Goal: Task Accomplishment & Management: Manage account settings

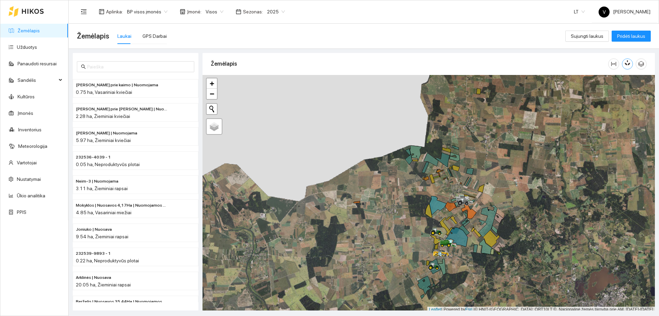
click at [630, 66] on button "button" at bounding box center [627, 63] width 11 height 11
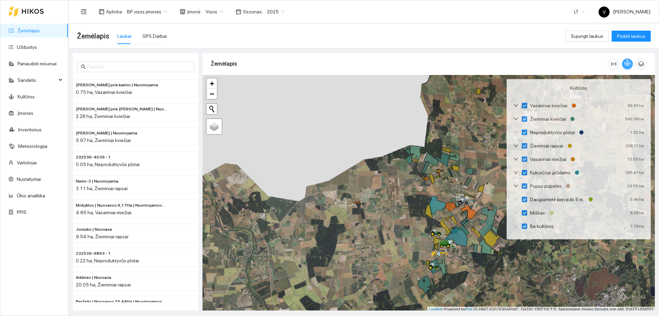
click at [280, 12] on span "2025" at bounding box center [276, 12] width 18 height 10
click at [267, 90] on div "2026" at bounding box center [271, 91] width 18 height 8
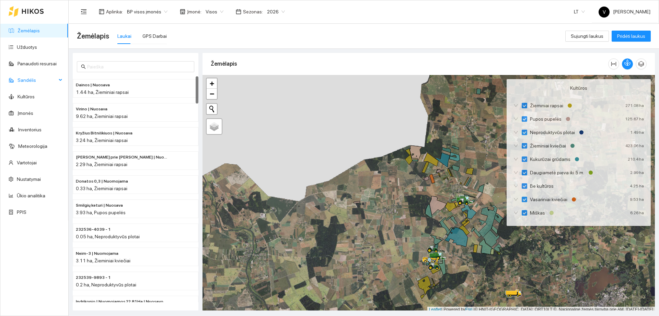
click at [27, 80] on span "Sandėlis" at bounding box center [37, 80] width 39 height 14
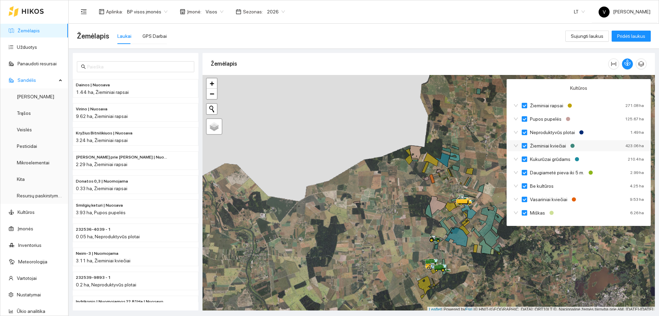
click at [547, 147] on span "Žieminiai kviečiai" at bounding box center [549, 146] width 42 height 8
click at [528, 147] on input "Žieminiai kviečiai" at bounding box center [524, 145] width 5 height 5
click at [547, 147] on span "Žieminiai kviečiai" at bounding box center [549, 146] width 42 height 8
click at [528, 147] on input "Žieminiai kviečiai" at bounding box center [524, 145] width 5 height 5
click at [547, 147] on span "Žieminiai kviečiai" at bounding box center [549, 146] width 42 height 8
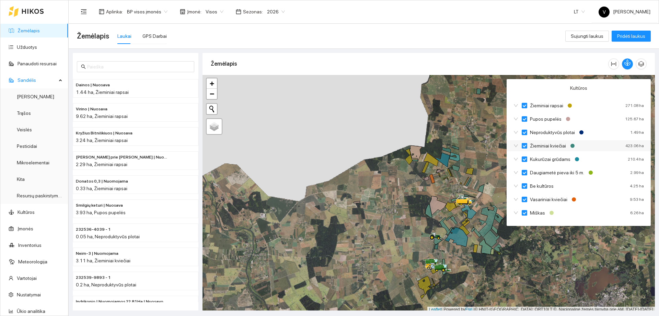
click at [528, 147] on input "Žieminiai kviečiai" at bounding box center [524, 145] width 5 height 5
checkbox input "true"
click at [547, 147] on span "Žieminiai kviečiai" at bounding box center [549, 146] width 42 height 8
click at [528, 147] on input "Žieminiai kviečiai" at bounding box center [524, 145] width 5 height 5
click at [535, 104] on span "Žieminiai rapsai" at bounding box center [547, 106] width 39 height 8
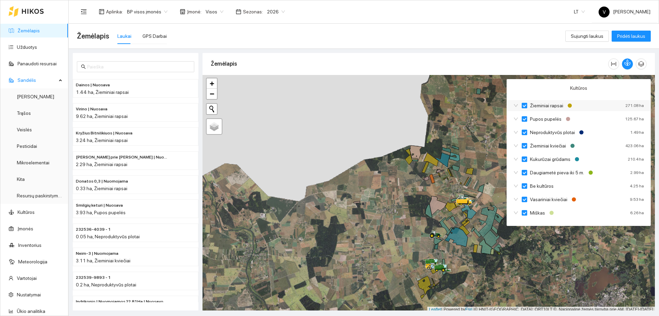
click at [528, 104] on input "Žieminiai rapsai" at bounding box center [524, 105] width 5 height 5
click at [535, 120] on span "Pupos pupelės" at bounding box center [546, 119] width 37 height 8
click at [528, 120] on input "Pupos pupelės" at bounding box center [524, 118] width 5 height 5
checkbox input "false"
click at [540, 132] on span "Neproduktyvūs plotai" at bounding box center [553, 132] width 50 height 8
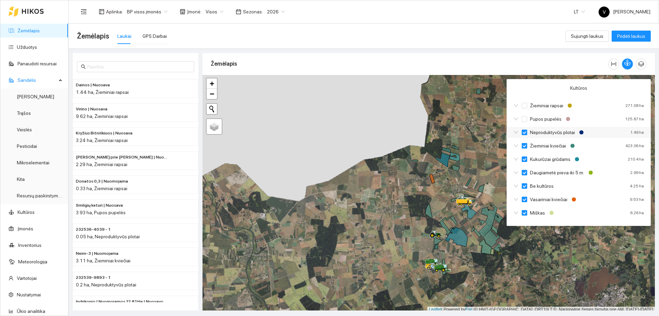
click at [528, 132] on input "Neproduktyvūs plotai" at bounding box center [524, 131] width 5 height 5
checkbox input "false"
click at [540, 160] on span "Kukurūzai grūdams" at bounding box center [551, 159] width 46 height 8
click at [528, 160] on input "Kukurūzai grūdams" at bounding box center [524, 158] width 5 height 5
checkbox input "false"
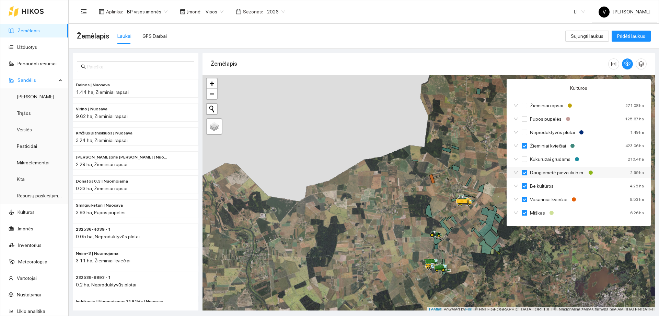
click at [541, 174] on span "Daugiametė pieva iki 5 m." at bounding box center [558, 173] width 60 height 8
click at [528, 174] on input "Daugiametė pieva iki 5 m." at bounding box center [524, 172] width 5 height 5
checkbox input "false"
click at [540, 187] on span "Be kultūros" at bounding box center [542, 186] width 29 height 8
click at [528, 187] on input "Be kultūros" at bounding box center [524, 185] width 5 height 5
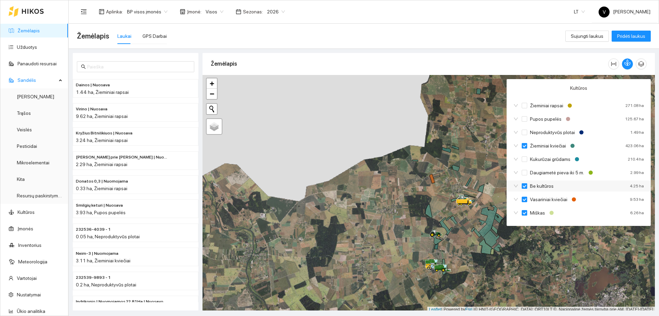
checkbox input "false"
click at [538, 200] on span "Vasariniai kviečiai" at bounding box center [549, 199] width 43 height 8
click at [528, 200] on input "Vasariniai kviečiai" at bounding box center [524, 198] width 5 height 5
checkbox input "false"
click at [537, 212] on span "Miškas" at bounding box center [538, 213] width 21 height 8
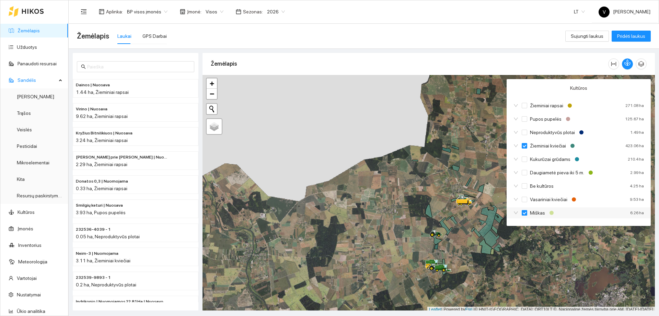
click at [528, 212] on input "Miškas" at bounding box center [524, 212] width 5 height 5
checkbox input "false"
checkbox input "true"
click at [526, 199] on input "Vasariniai kviečiai" at bounding box center [524, 198] width 5 height 5
checkbox input "false"
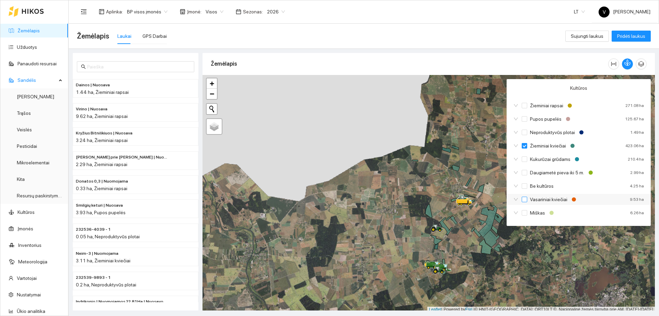
checkbox input "false"
click at [524, 159] on input "Kukurūzai grūdams" at bounding box center [524, 158] width 5 height 5
checkbox input "false"
checkbox input "true"
click at [521, 133] on div "Neproduktyvūs plotai" at bounding box center [550, 132] width 72 height 8
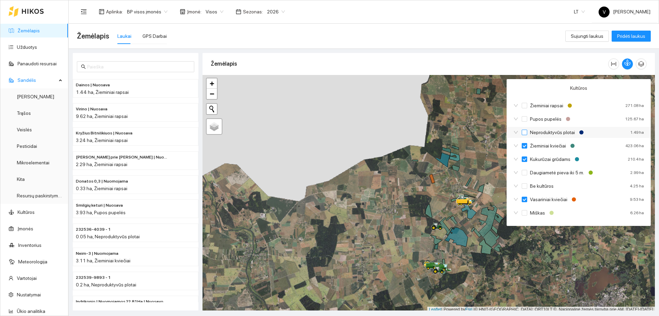
click at [526, 131] on input "Neproduktyvūs plotai" at bounding box center [524, 131] width 5 height 5
checkbox input "false"
checkbox input "true"
click at [527, 120] on input "Pupos pupelės" at bounding box center [524, 118] width 5 height 5
checkbox input "false"
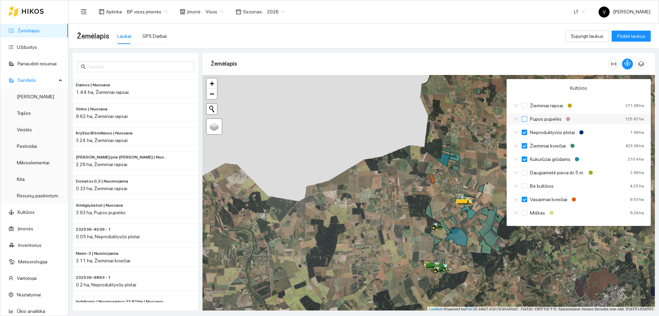
checkbox input "true"
click at [525, 105] on input "Žieminiai rapsai" at bounding box center [524, 105] width 5 height 5
checkbox input "false"
checkbox input "true"
click at [524, 106] on input "Žieminiai rapsai" at bounding box center [524, 105] width 5 height 5
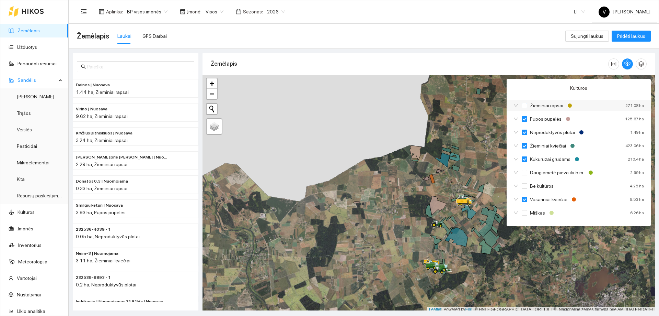
click at [524, 106] on input "Žieminiai rapsai" at bounding box center [524, 105] width 5 height 5
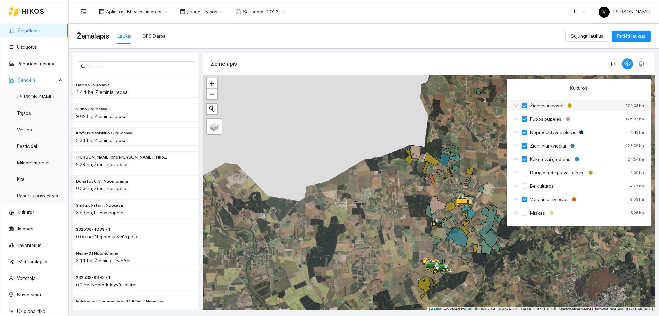
click at [524, 106] on input "Žieminiai rapsai" at bounding box center [524, 105] width 5 height 5
click at [524, 105] on input "Žieminiai rapsai" at bounding box center [524, 105] width 5 height 5
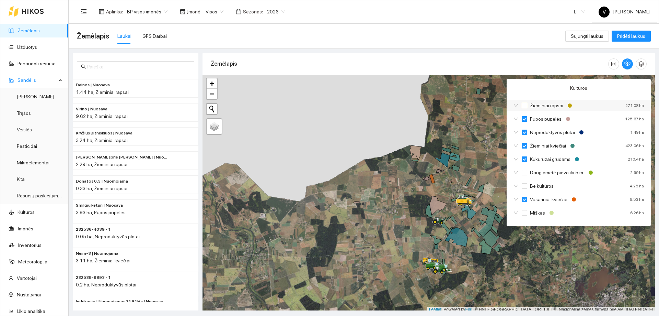
click at [524, 105] on input "Žieminiai rapsai" at bounding box center [524, 105] width 5 height 5
checkbox input "false"
